Goal: Task Accomplishment & Management: Complete application form

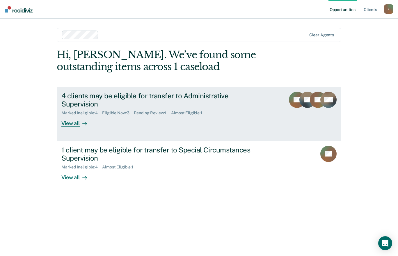
click at [105, 95] on div "4 clients may be eligible for transfer to Administrative Supervision" at bounding box center [163, 100] width 204 height 17
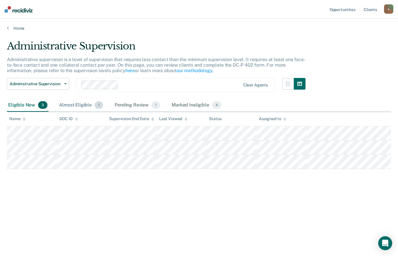
click at [79, 106] on div "Almost Eligible 1" at bounding box center [81, 105] width 46 height 13
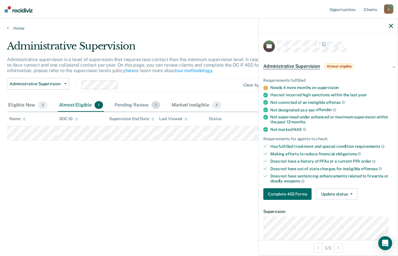
click at [129, 110] on div "Pending Review 1" at bounding box center [138, 105] width 48 height 13
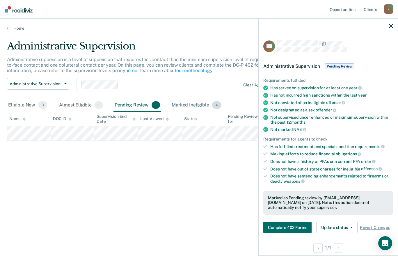
click at [179, 103] on div "Marked Ineligible 4" at bounding box center [197, 105] width 52 height 13
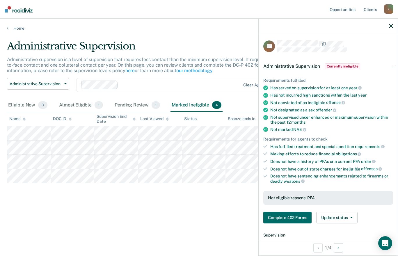
click at [181, 225] on div "Administrative Supervision Administrative supervision is a level of supervision…" at bounding box center [199, 135] width 384 height 191
click at [391, 25] on icon "button" at bounding box center [391, 26] width 4 height 4
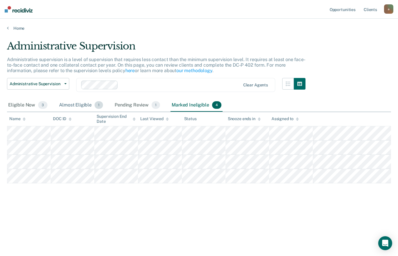
click at [78, 105] on div "Almost Eligible 1" at bounding box center [81, 105] width 46 height 13
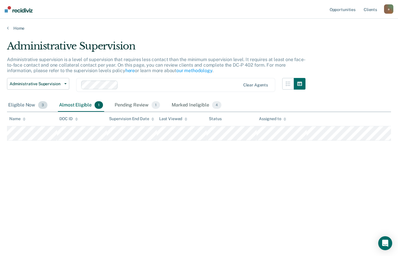
click at [23, 100] on div "Eligible Now 3" at bounding box center [28, 105] width 42 height 13
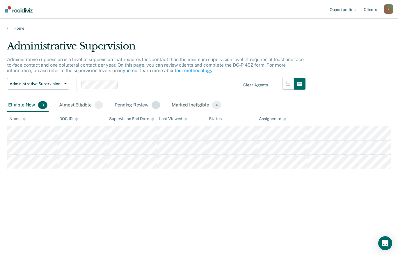
click at [140, 105] on div "Pending Review 1" at bounding box center [138, 105] width 48 height 13
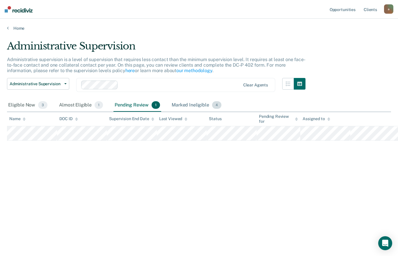
click at [184, 103] on div "Marked Ineligible 4" at bounding box center [197, 105] width 52 height 13
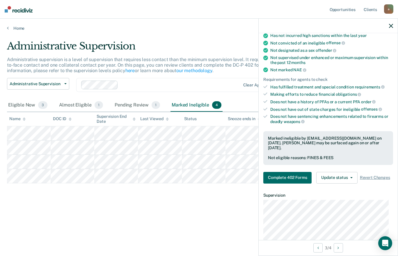
scroll to position [69, 0]
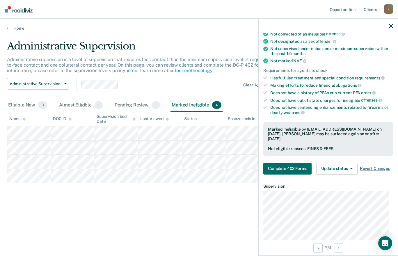
click at [371, 171] on span "Revert Changes" at bounding box center [375, 168] width 30 height 5
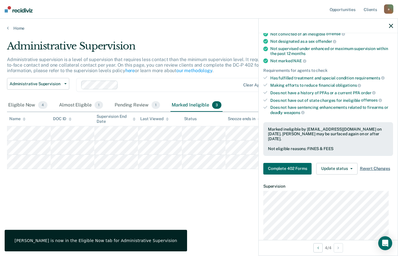
click at [368, 171] on span "Revert Changes" at bounding box center [375, 168] width 30 height 5
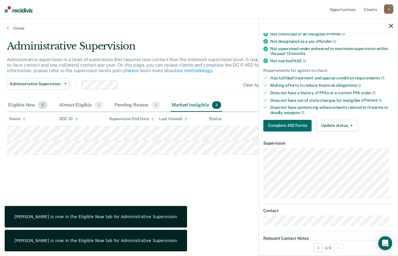
click at [21, 102] on div "Eligible Now 5" at bounding box center [28, 105] width 42 height 13
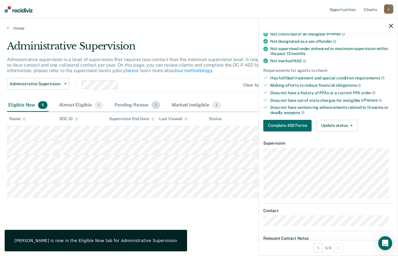
click at [126, 103] on div "Pending Review 1" at bounding box center [138, 105] width 48 height 13
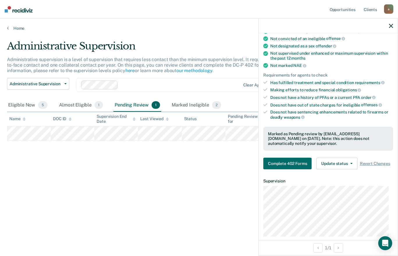
scroll to position [0, 0]
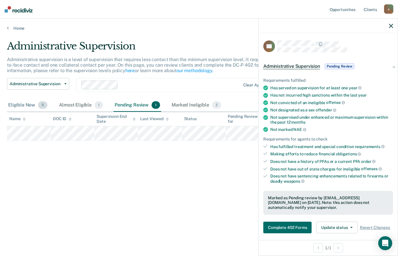
click at [18, 106] on div "Eligible Now 5" at bounding box center [28, 105] width 42 height 13
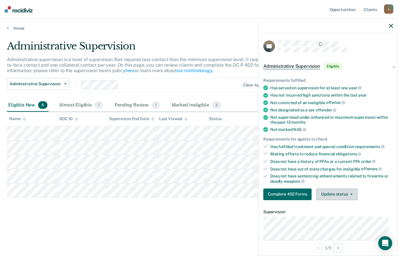
click at [349, 194] on span "button" at bounding box center [350, 194] width 5 height 1
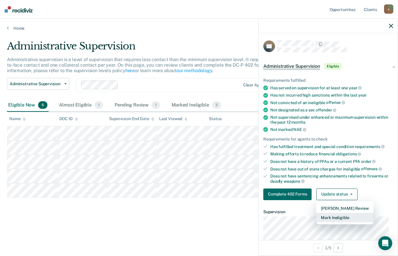
click at [346, 218] on button "Mark Ineligible" at bounding box center [345, 217] width 57 height 9
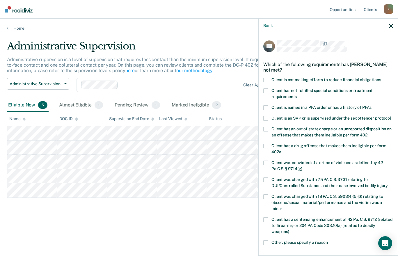
click at [350, 90] on span "Client has not fulfilled special conditions or treatment requirements" at bounding box center [322, 93] width 101 height 11
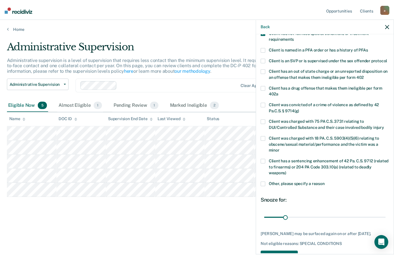
scroll to position [88, 0]
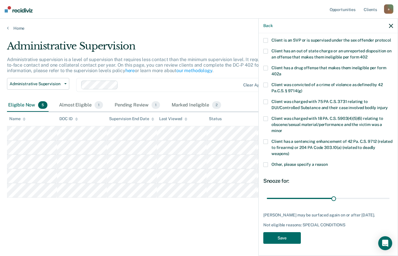
type input "99"
click at [292, 239] on button "Save" at bounding box center [283, 238] width 38 height 12
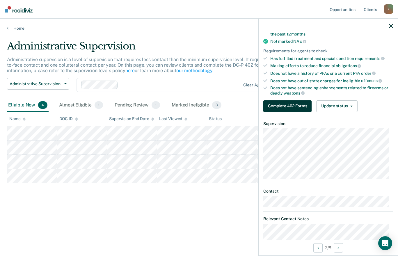
click at [299, 107] on button "Complete 402 Forms" at bounding box center [288, 106] width 48 height 12
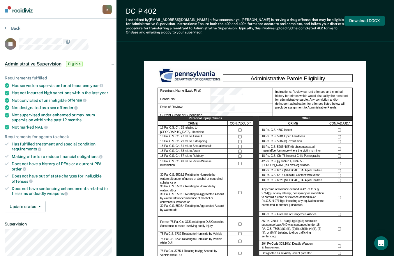
click at [357, 20] on button "Download DOCX" at bounding box center [365, 21] width 40 height 10
